Goal: Information Seeking & Learning: Learn about a topic

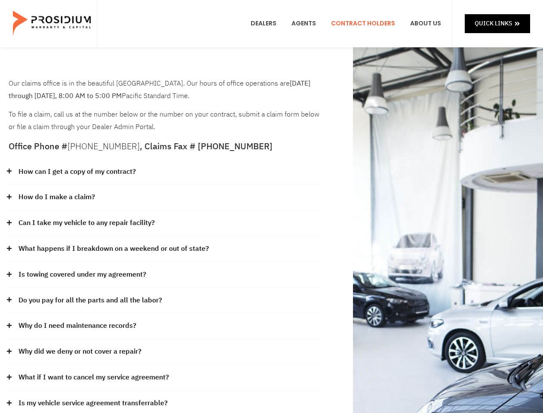
click at [271, 206] on div "How do I make a claim?" at bounding box center [165, 197] width 312 height 26
click at [165, 172] on div "How can I get a copy of my contract?" at bounding box center [165, 172] width 312 height 26
click at [76, 171] on link "How can I get a copy of my contract?" at bounding box center [76, 171] width 117 height 12
click at [165, 197] on div "How do I make a claim?" at bounding box center [165, 197] width 312 height 26
click at [56, 197] on link "How do I make a claim?" at bounding box center [56, 197] width 76 height 12
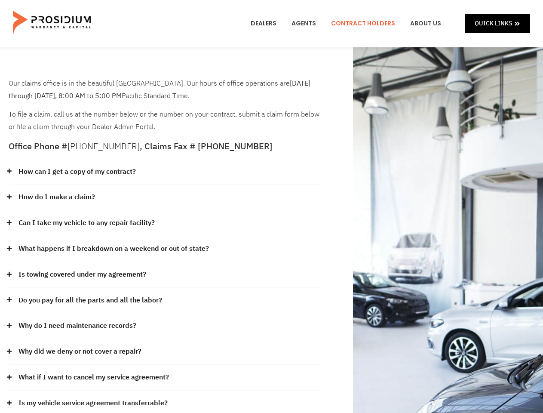
click at [165, 223] on div "Can I take my vehicle to any repair facility?" at bounding box center [165, 223] width 312 height 26
click at [87, 223] on link "Can I take my vehicle to any repair facility?" at bounding box center [86, 223] width 136 height 12
click at [165, 249] on link "What happens if I breakdown on a weekend or out of state?" at bounding box center [113, 248] width 190 height 12
click at [113, 248] on link "What happens if I breakdown on a weekend or out of state?" at bounding box center [113, 248] width 190 height 12
click at [165, 275] on div "Is towing covered under my agreement?" at bounding box center [165, 275] width 312 height 26
